Goal: Transaction & Acquisition: Purchase product/service

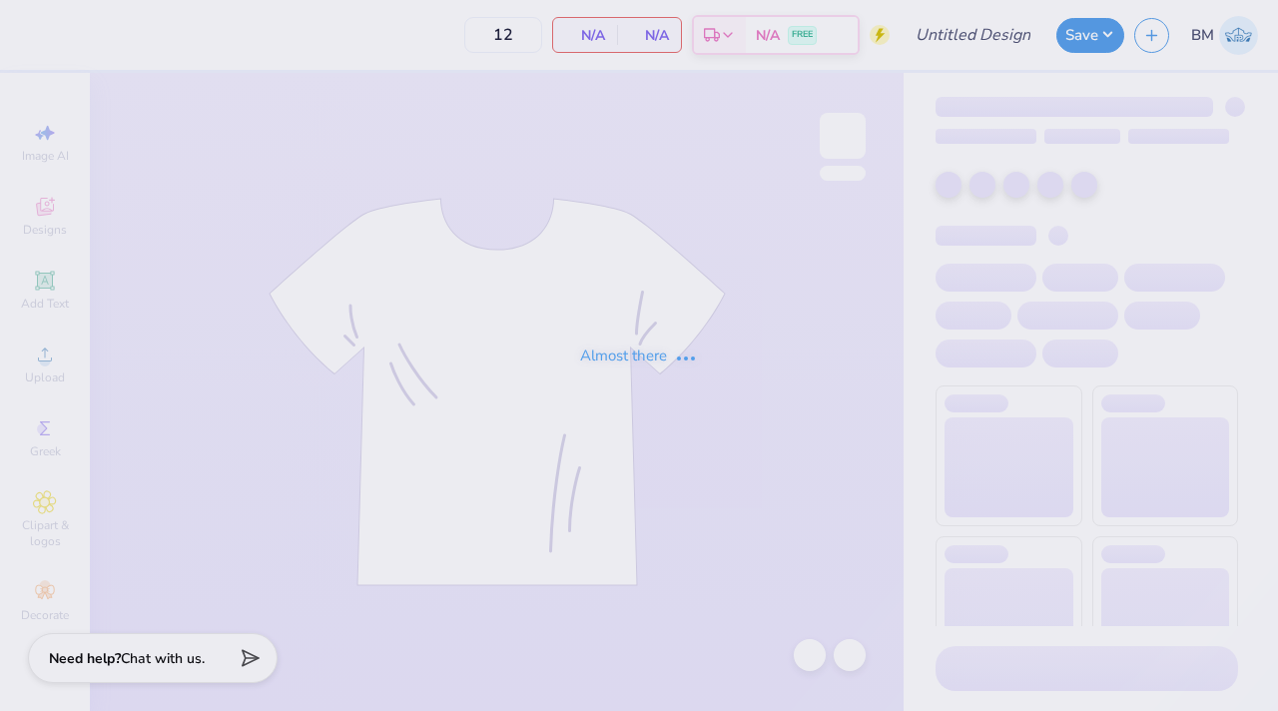
type input "snoopytmt"
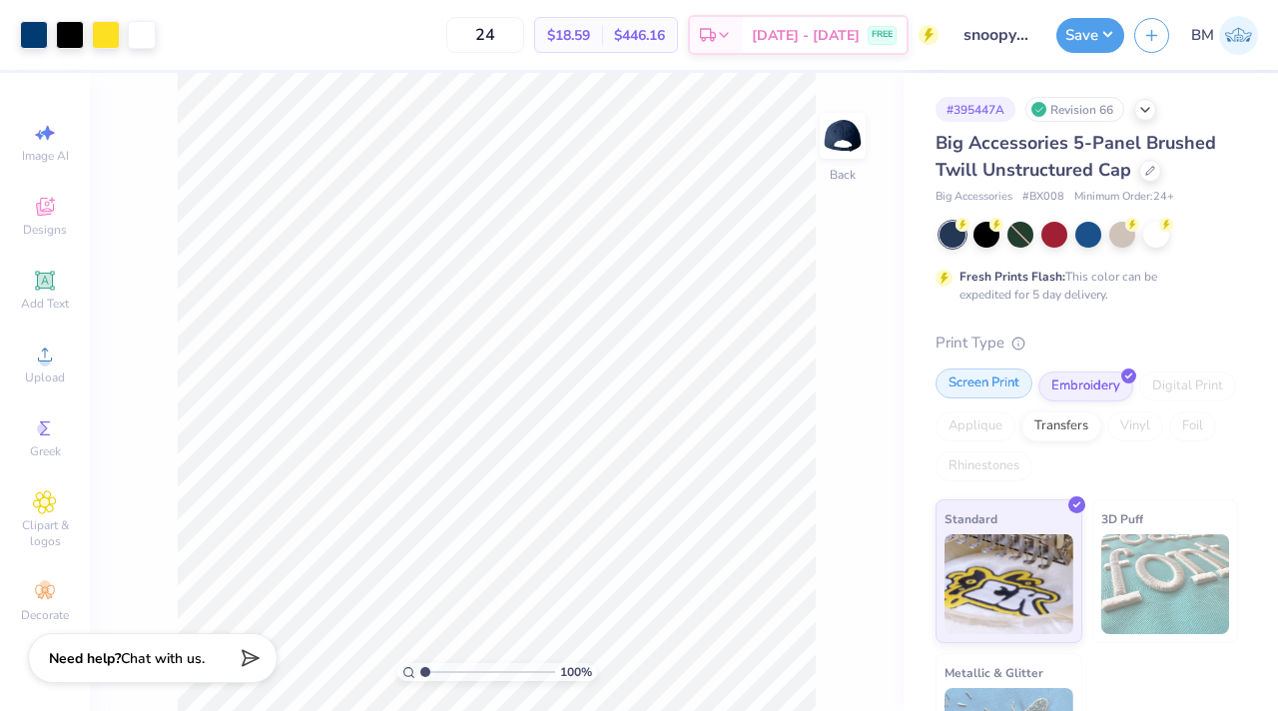
click at [991, 385] on div "Screen Print" at bounding box center [984, 383] width 97 height 30
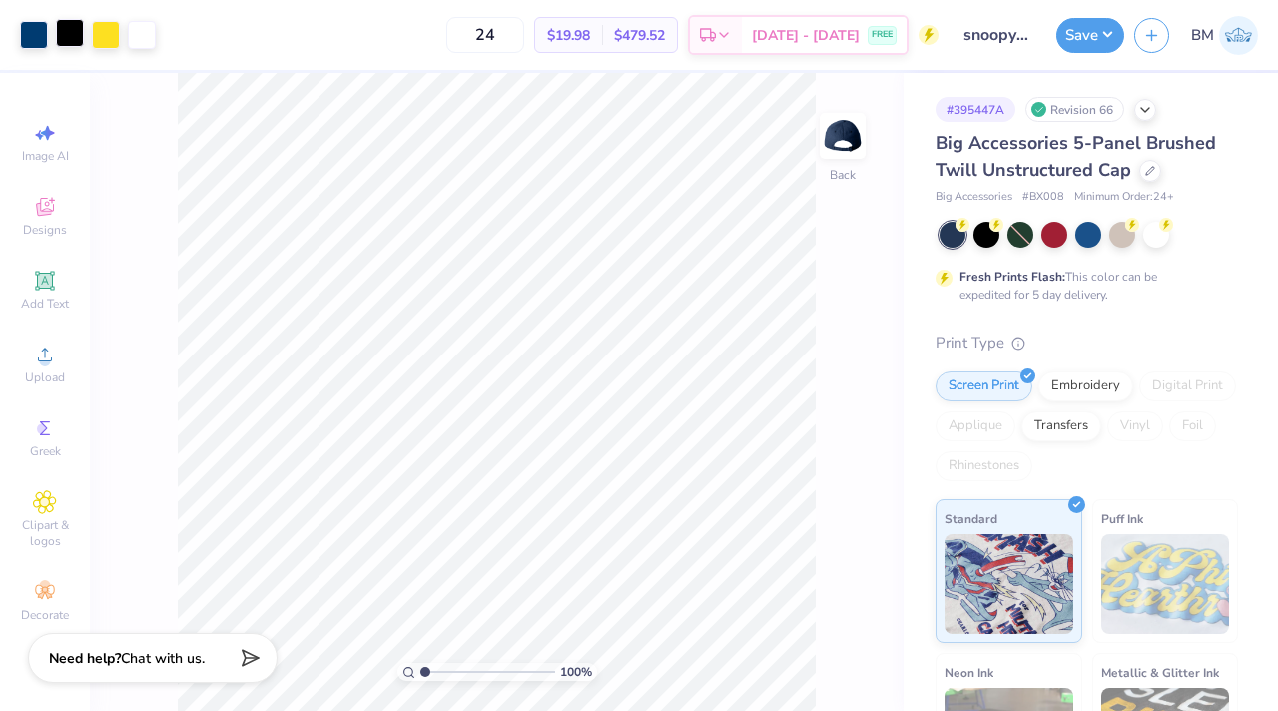
click at [71, 35] on div at bounding box center [70, 33] width 28 height 28
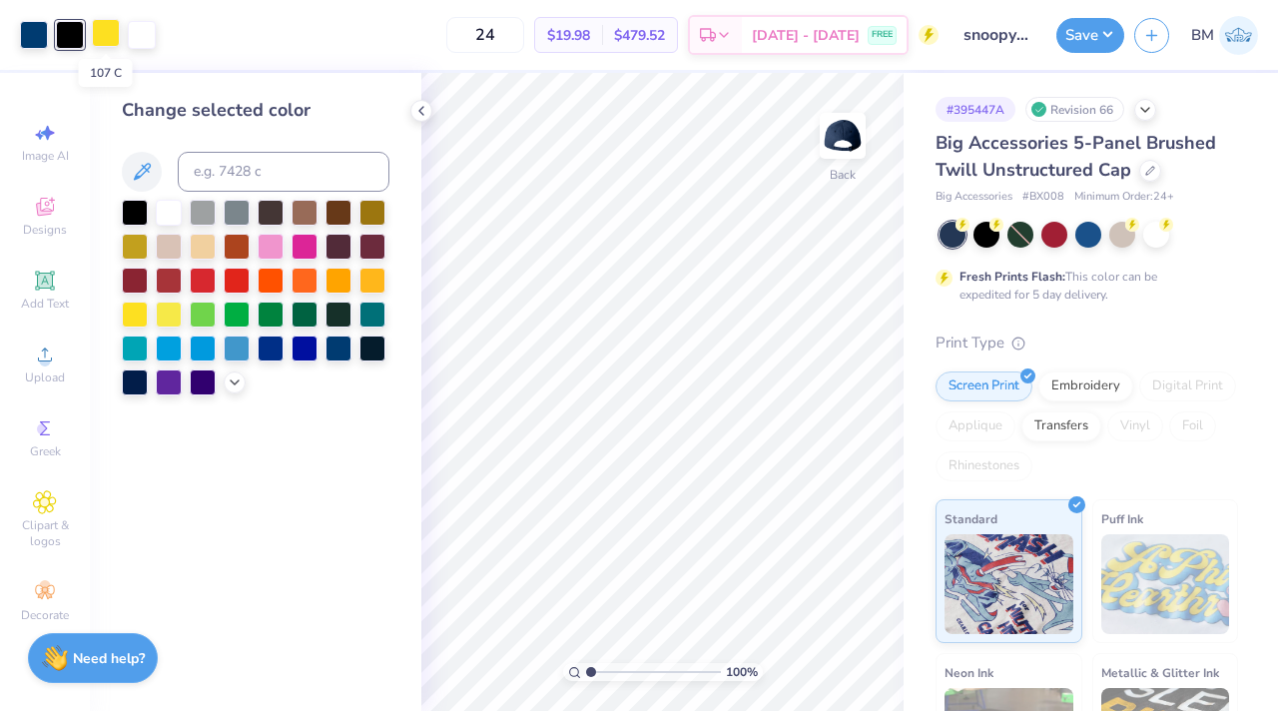
click at [101, 35] on div at bounding box center [106, 33] width 28 height 28
click at [28, 32] on div at bounding box center [34, 33] width 28 height 28
click at [423, 108] on icon at bounding box center [421, 111] width 16 height 16
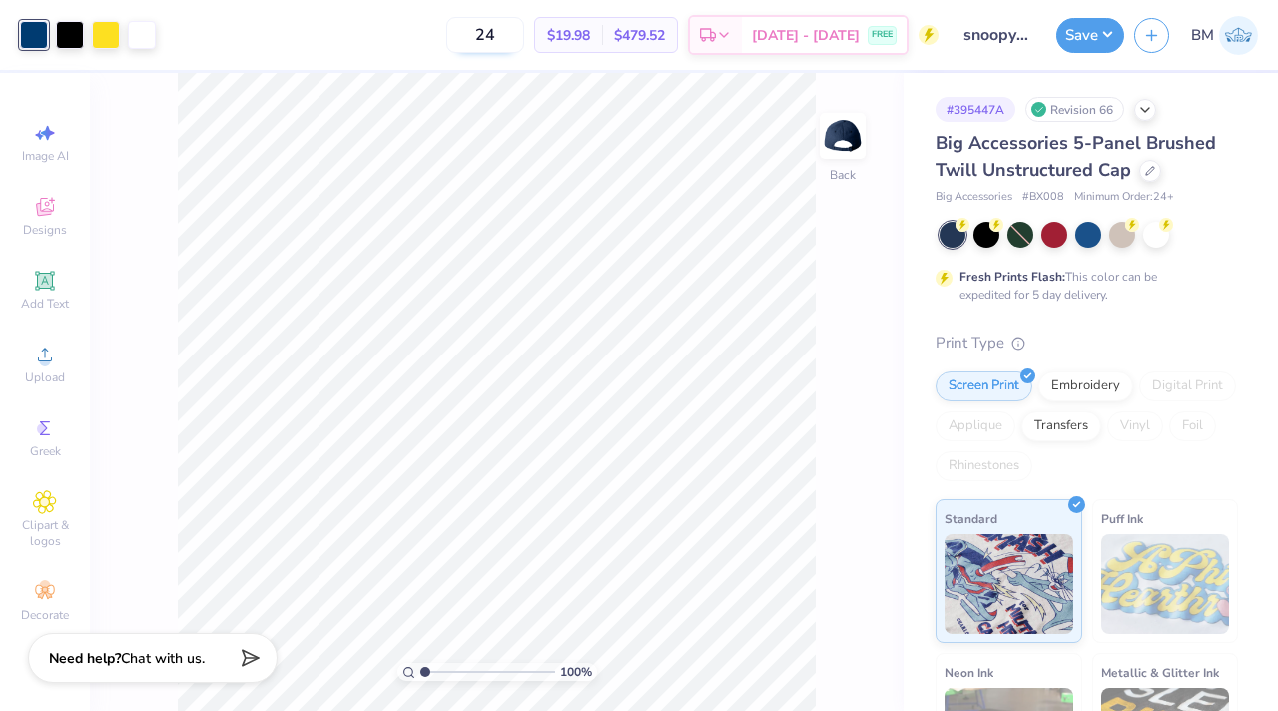
click at [515, 37] on input "24" at bounding box center [485, 35] width 78 height 36
click at [515, 40] on input "36" at bounding box center [485, 35] width 78 height 36
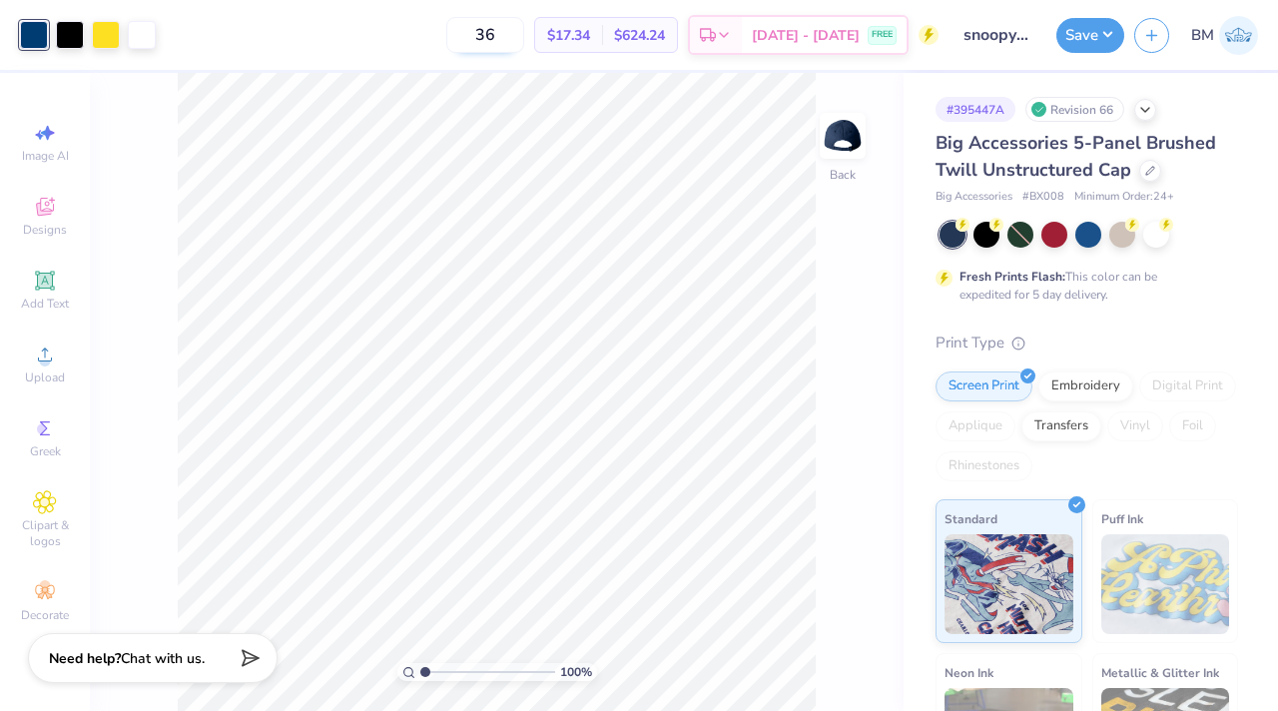
click at [515, 40] on input "36" at bounding box center [485, 35] width 78 height 36
type input "48"
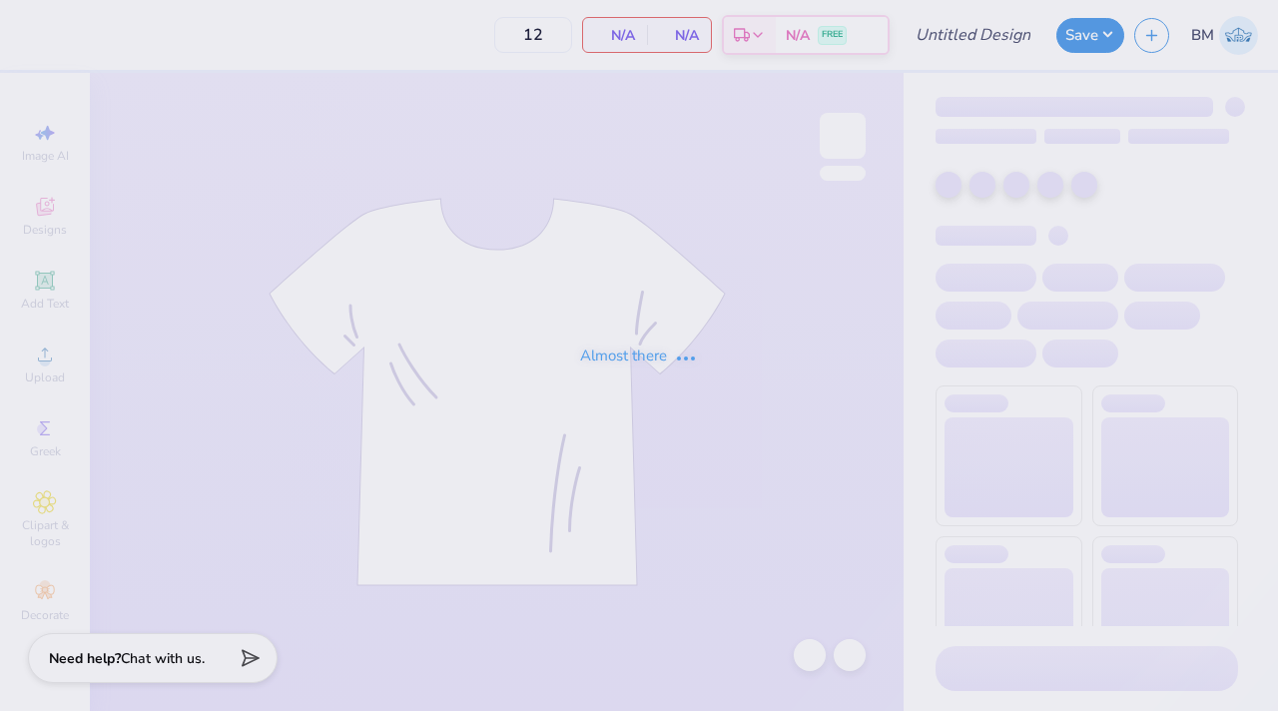
type input "snoopytmt"
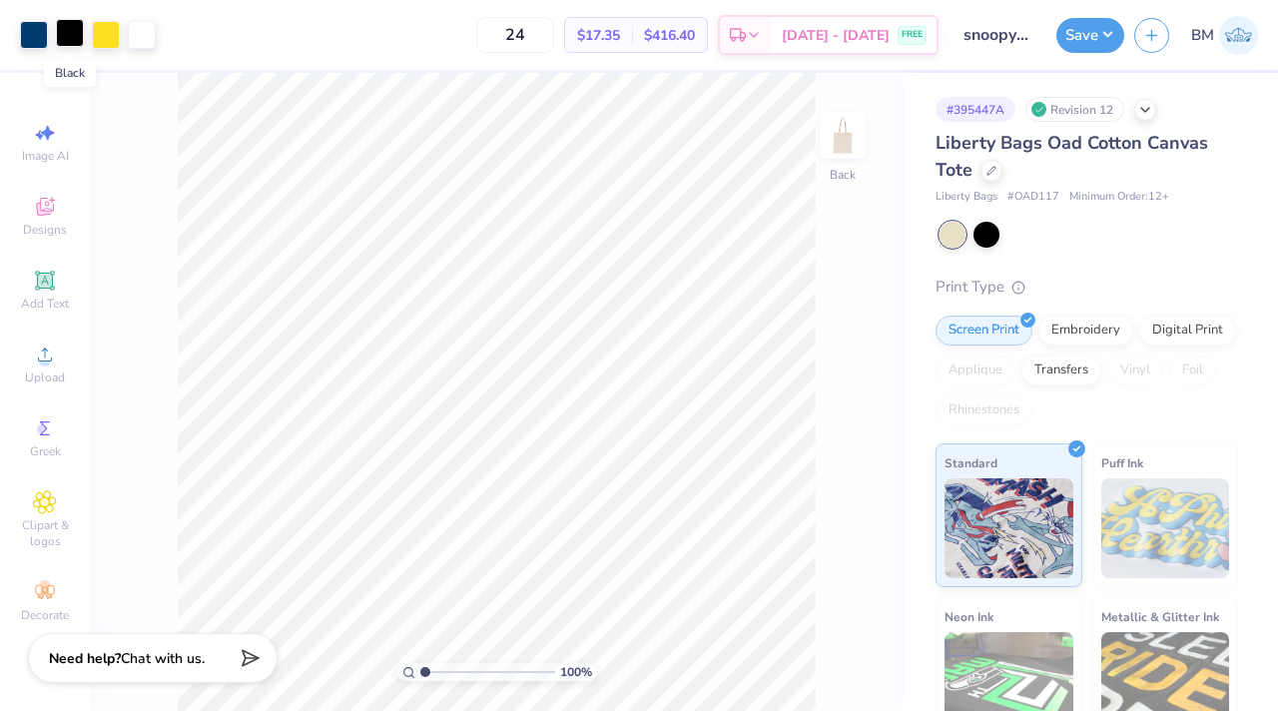
click at [79, 39] on div at bounding box center [70, 33] width 28 height 28
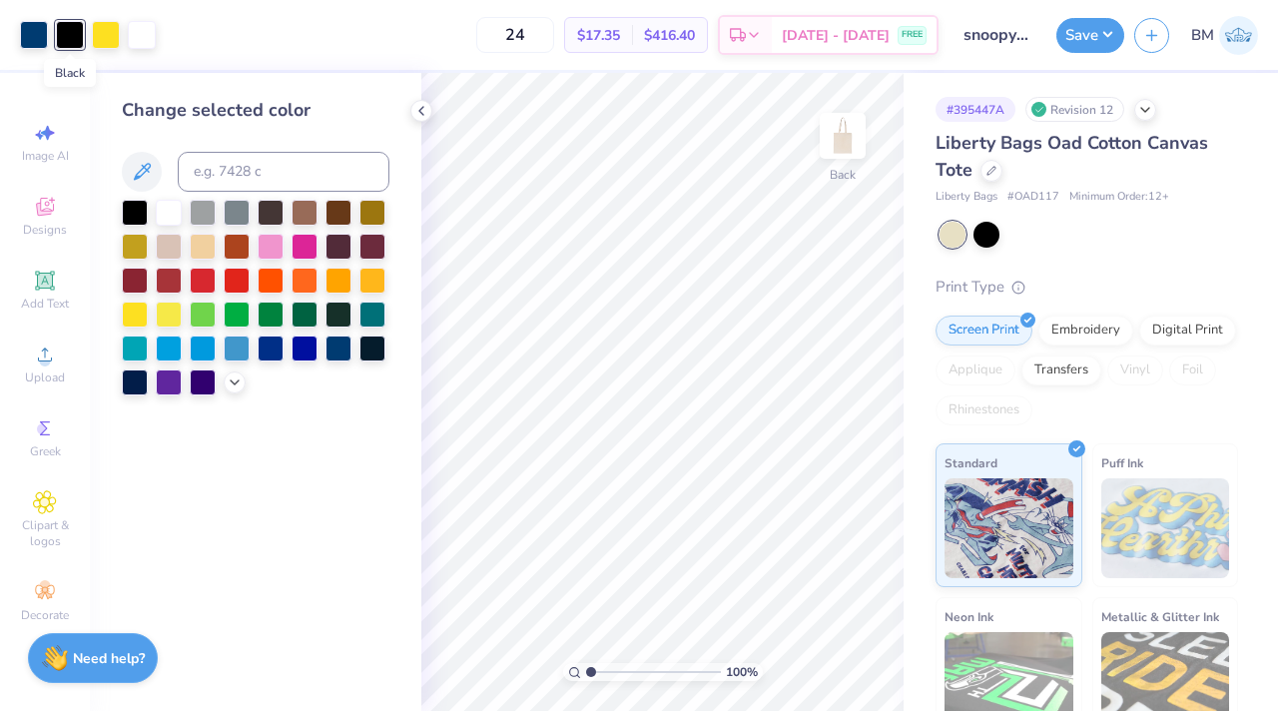
click at [79, 39] on div at bounding box center [70, 35] width 28 height 28
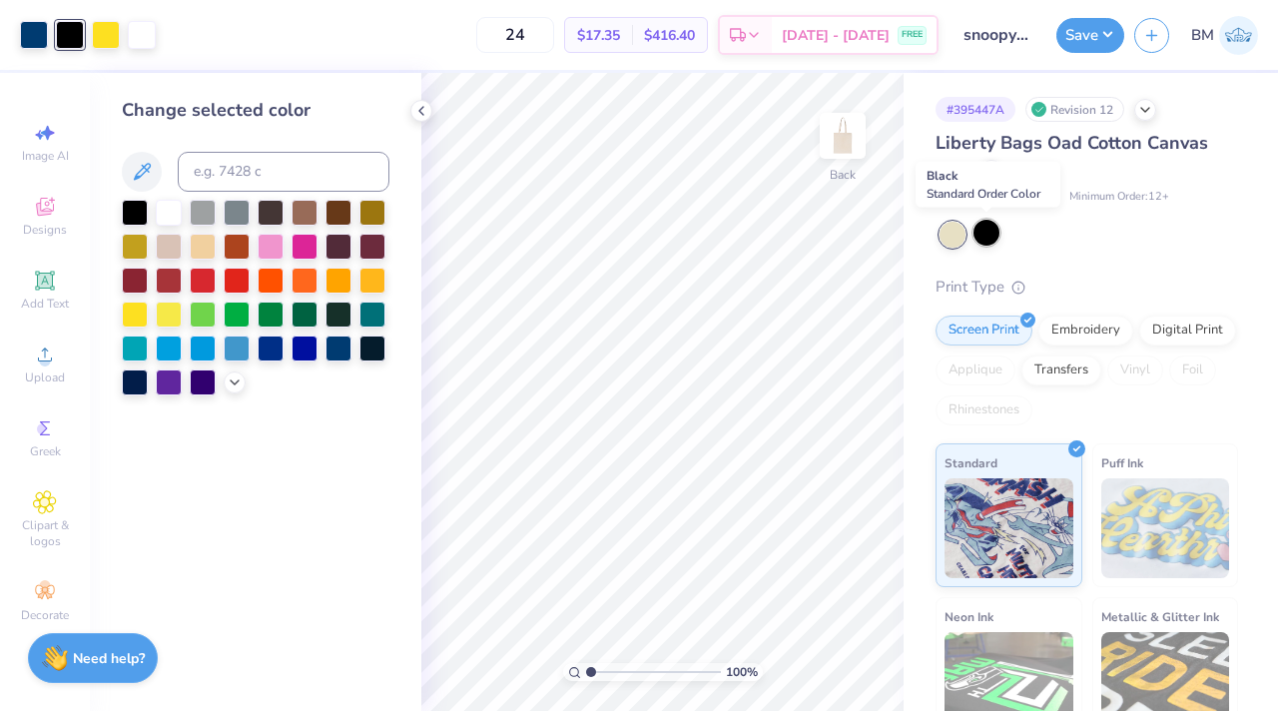
click at [997, 236] on div at bounding box center [987, 233] width 26 height 26
click at [962, 230] on div at bounding box center [953, 235] width 26 height 26
click at [992, 230] on div at bounding box center [987, 233] width 26 height 26
click at [959, 234] on div at bounding box center [953, 235] width 26 height 26
click at [1000, 240] on div at bounding box center [1089, 235] width 299 height 26
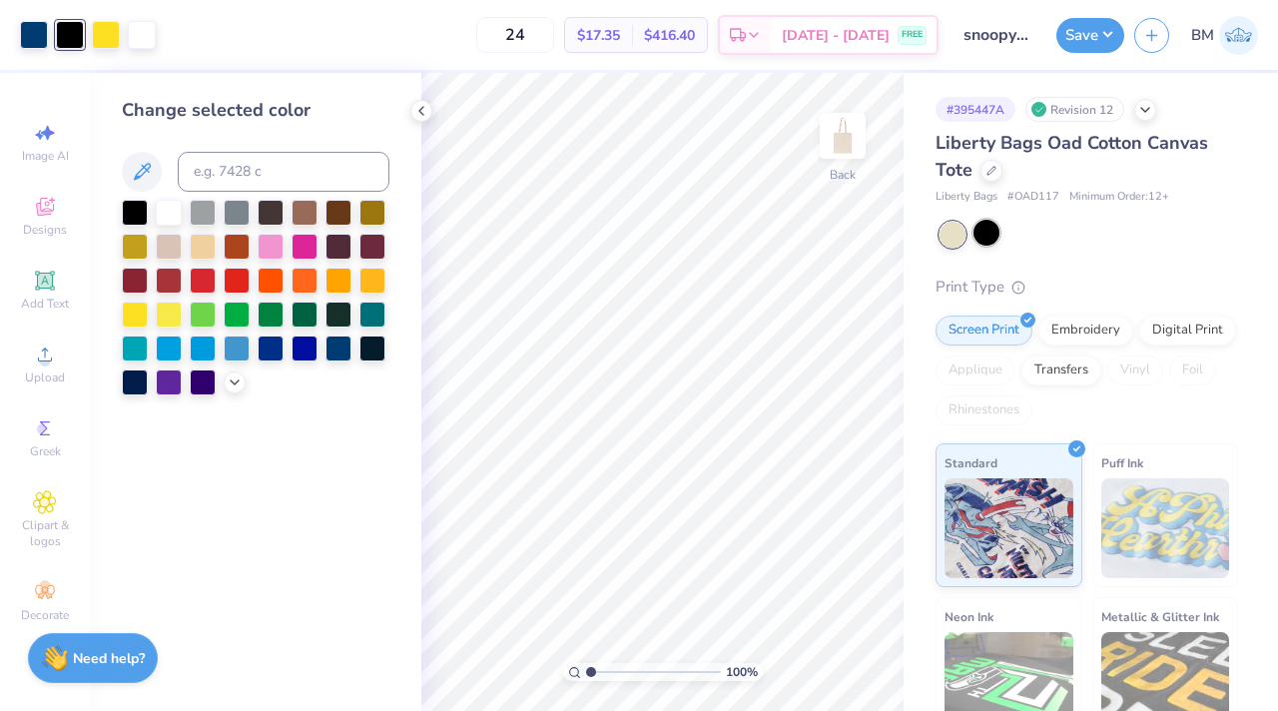
click at [984, 243] on div at bounding box center [987, 233] width 26 height 26
click at [554, 38] on input "24" at bounding box center [515, 35] width 78 height 36
type input "2"
click at [554, 32] on input "36" at bounding box center [515, 35] width 78 height 36
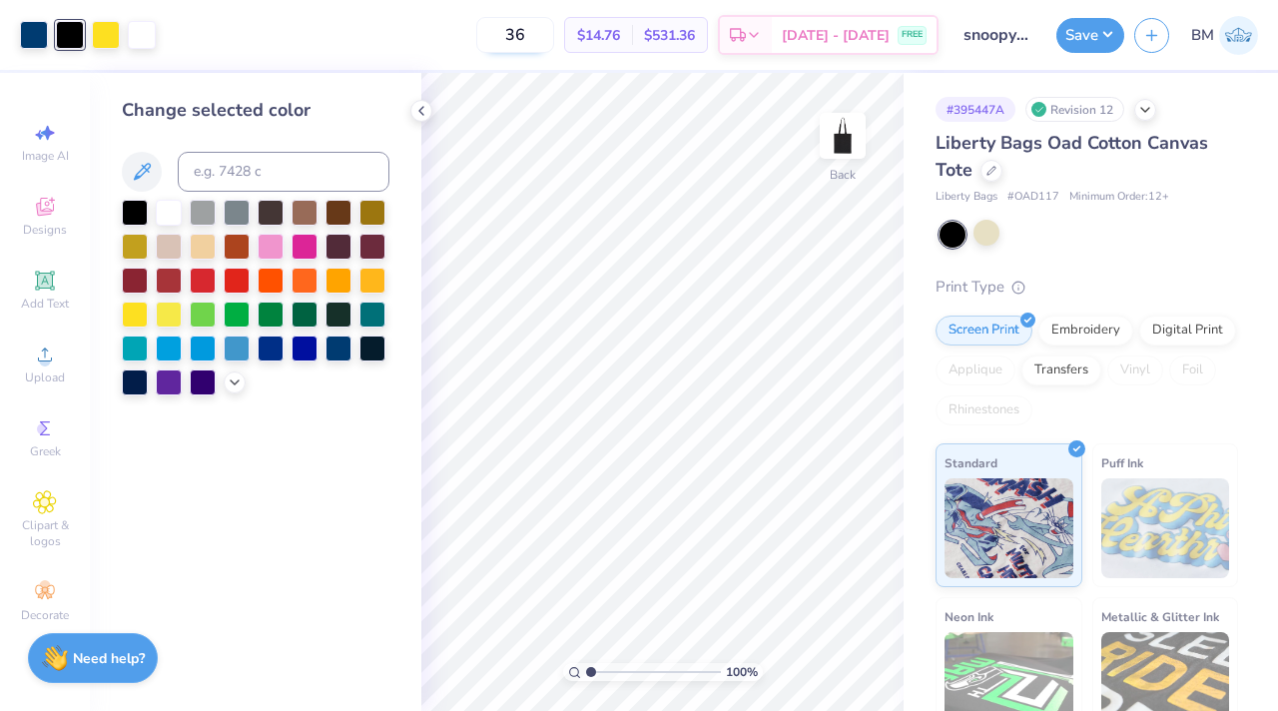
click at [554, 32] on input "36" at bounding box center [515, 35] width 78 height 36
type input "48"
